Goal: Transaction & Acquisition: Download file/media

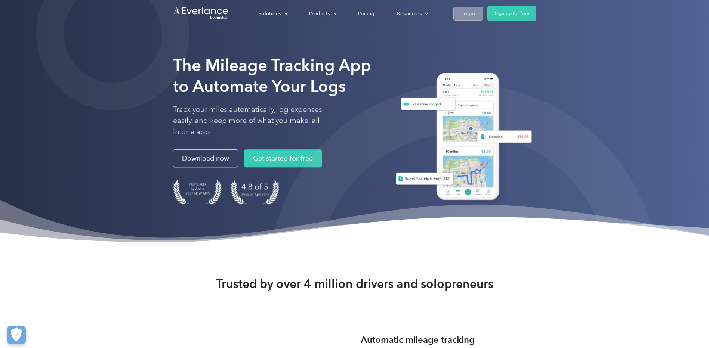
click at [465, 12] on div "Login" at bounding box center [468, 13] width 14 height 9
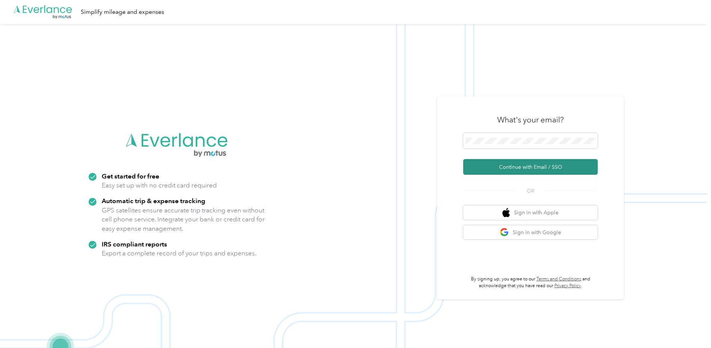
click at [562, 167] on button "Continue with Email / SSO" at bounding box center [530, 167] width 135 height 16
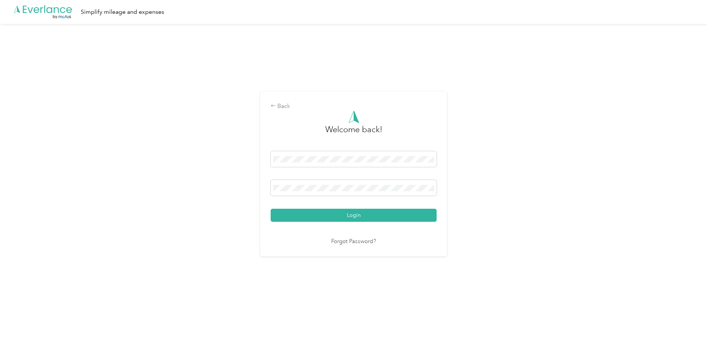
click at [276, 217] on button "Login" at bounding box center [354, 215] width 166 height 13
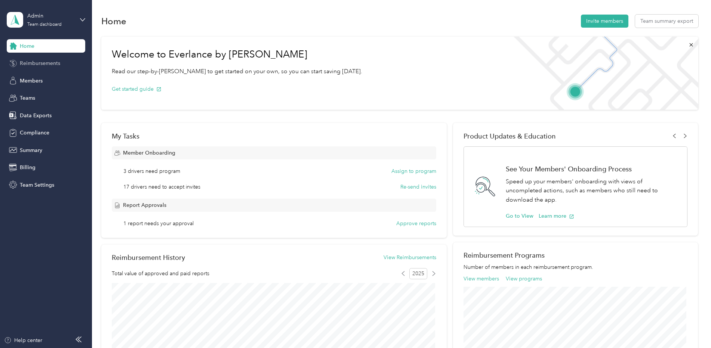
click at [26, 61] on span "Reimbursements" at bounding box center [40, 63] width 40 height 8
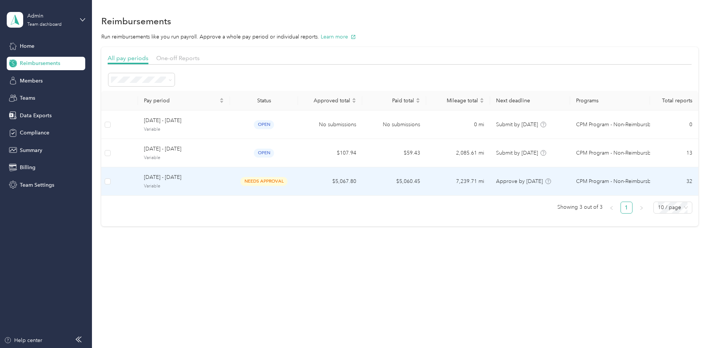
click at [189, 185] on span "Variable" at bounding box center [184, 186] width 80 height 7
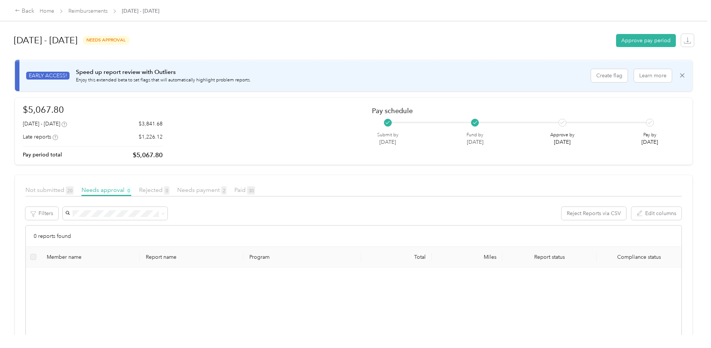
click at [272, 39] on div "September 1 - 14, 2025 needs approval Approve pay period" at bounding box center [354, 40] width 680 height 28
click at [87, 10] on link "Reimbursements" at bounding box center [87, 11] width 39 height 6
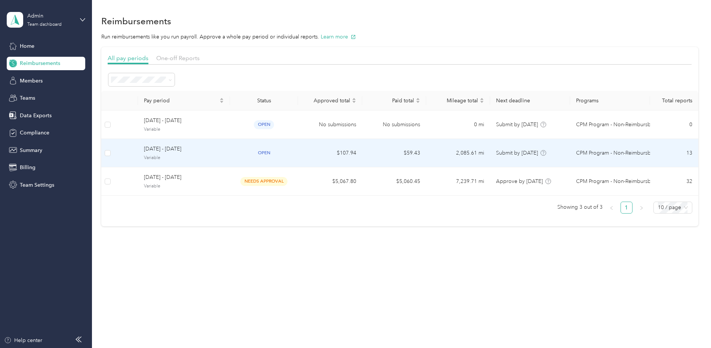
click at [170, 153] on span "September 15 - 28, 2025" at bounding box center [184, 149] width 80 height 8
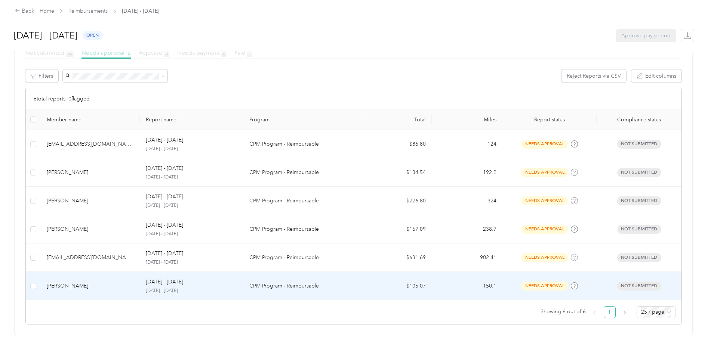
scroll to position [143, 0]
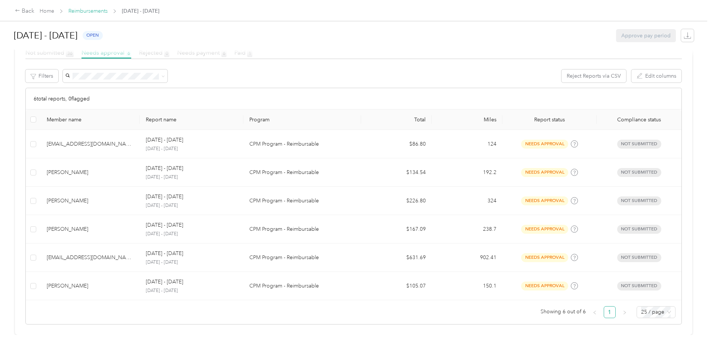
click at [89, 10] on link "Reimbursements" at bounding box center [87, 11] width 39 height 6
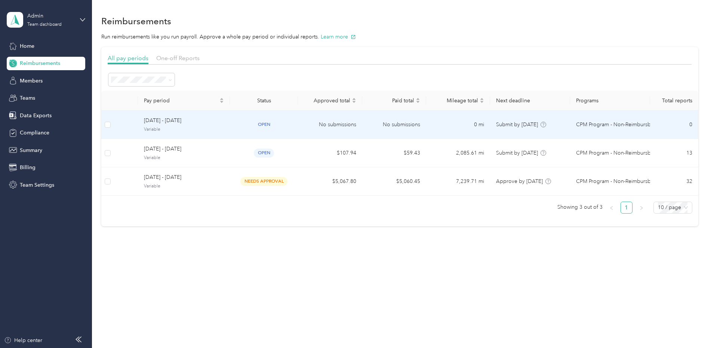
click at [192, 126] on div "Sep 29 - Oct 12, 2025 Variable" at bounding box center [184, 125] width 80 height 16
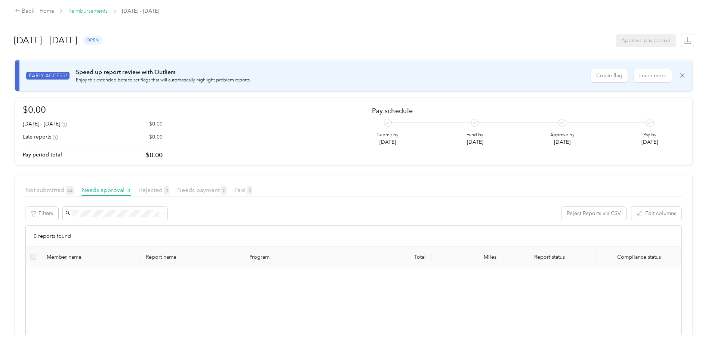
click at [97, 12] on link "Reimbursements" at bounding box center [87, 11] width 39 height 6
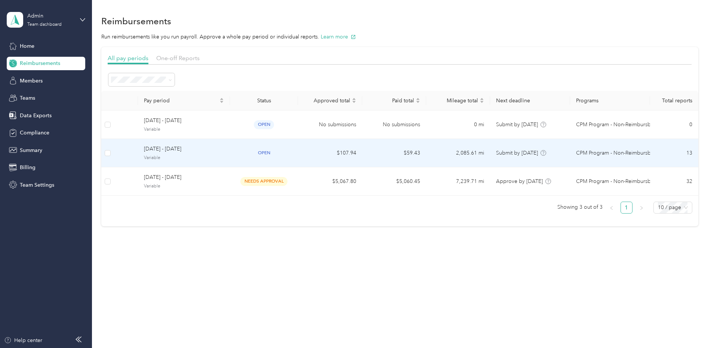
click at [158, 153] on span "September 15 - 28, 2025" at bounding box center [184, 149] width 80 height 8
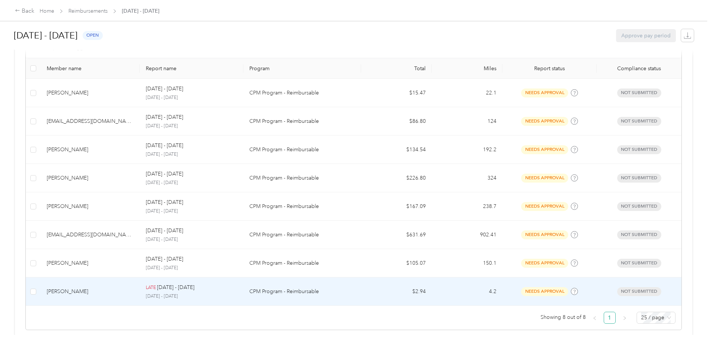
scroll to position [200, 0]
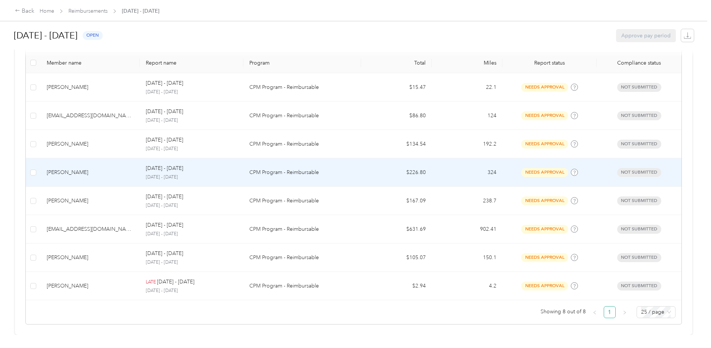
click at [71, 171] on div "Rebecca Brown" at bounding box center [90, 173] width 87 height 8
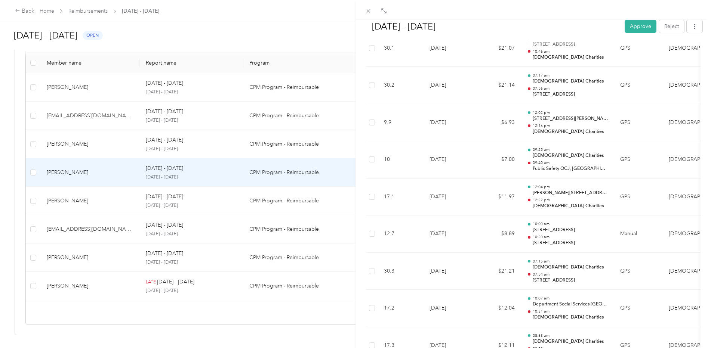
scroll to position [520, 0]
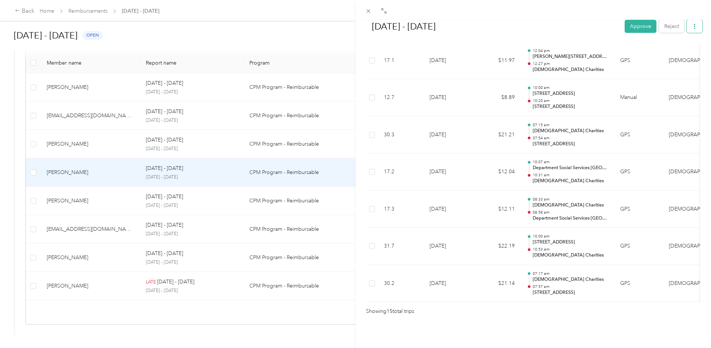
click at [692, 28] on icon "button" at bounding box center [694, 26] width 5 height 5
click at [662, 54] on span "Download" at bounding box center [667, 54] width 25 height 8
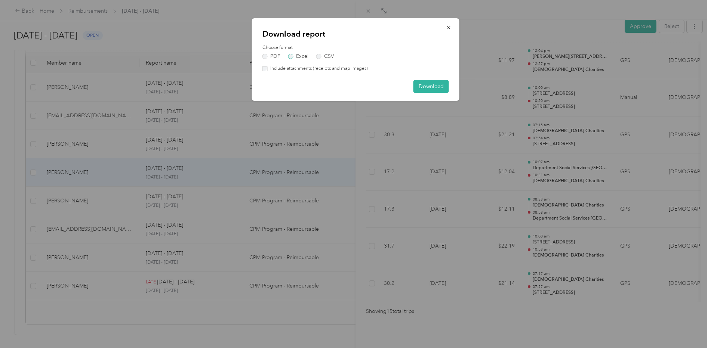
click at [305, 57] on label "Excel" at bounding box center [298, 56] width 20 height 5
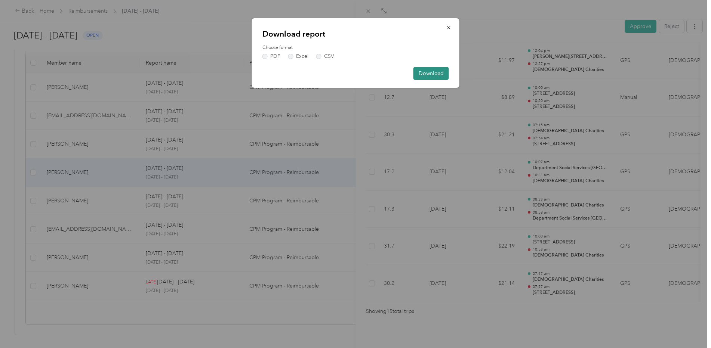
click at [430, 74] on button "Download" at bounding box center [431, 73] width 36 height 13
